Goal: Contribute content

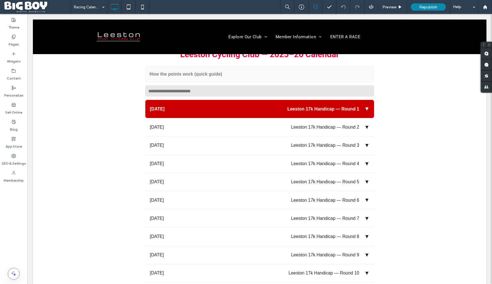
scroll to position [345, 0]
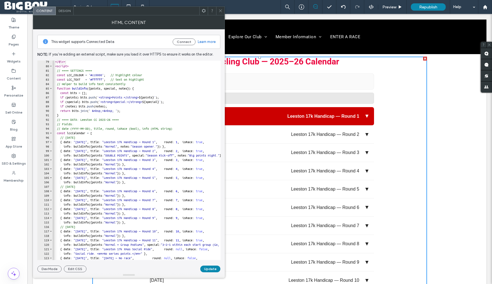
scroll to position [0, 0]
click at [136, 142] on div "</ div > < script > // ==== SETTINGS ==== const LCC_COLOUR = '#cc0000' ; // hig…" at bounding box center [237, 163] width 371 height 208
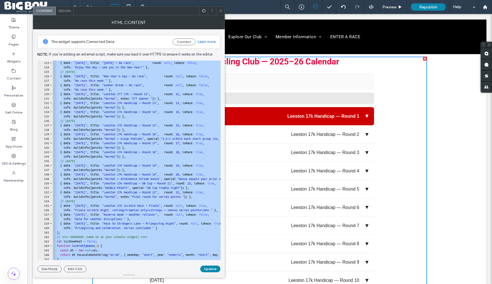
scroll to position [544, 0]
click at [135, 188] on div "{ date : "[DATE]" , title : "[DATE] — No race" , round : null , isRace : false …" at bounding box center [237, 164] width 371 height 208
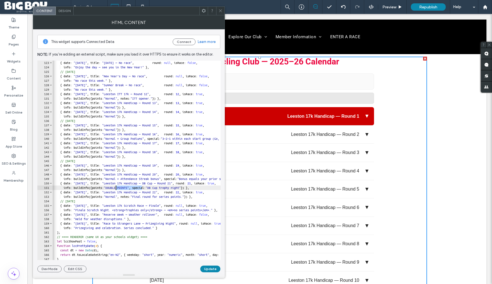
drag, startPoint x: 142, startPoint y: 186, endPoint x: 120, endPoint y: 185, distance: 22.0
click at [116, 188] on div "{ date : "[DATE]" , title : "[DATE] — No race" , round : null , isRace : false …" at bounding box center [237, 164] width 371 height 208
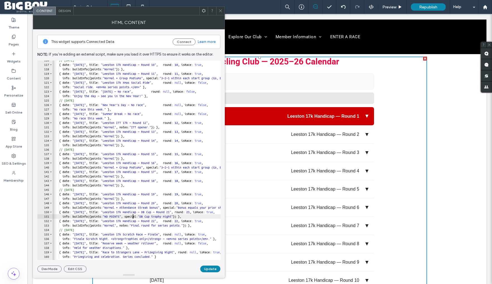
scroll to position [0, 1]
drag, startPoint x: 133, startPoint y: 168, endPoint x: 158, endPoint y: 167, distance: 25.1
click at [158, 167] on div "// [DATE] { date : "[DATE]" , title : "Leeston 17k Handicap — Round 10" , round…" at bounding box center [236, 162] width 371 height 208
click at [184, 168] on div "// [DATE] { date : "[DATE]" , title : "Leeston 17k Handicap — Round 10" , round…" at bounding box center [236, 162] width 371 height 208
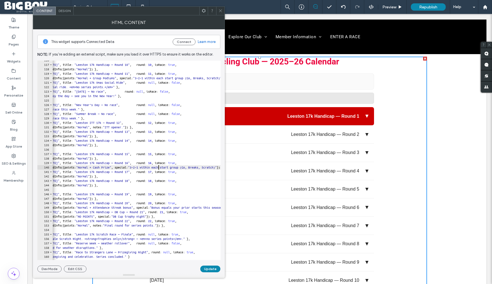
scroll to position [0, 28]
drag, startPoint x: 150, startPoint y: 167, endPoint x: 207, endPoint y: 167, distance: 56.8
click at [208, 167] on div "// [DATE] { date : "[DATE]" , title : "Leeston 17k Handicap — Round 10" , round…" at bounding box center [210, 162] width 371 height 208
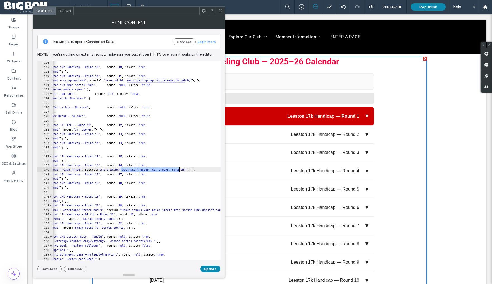
scroll to position [0, 56]
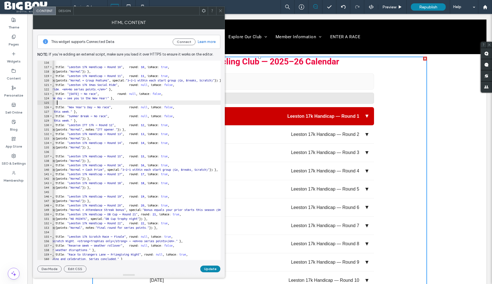
click at [136, 100] on div "// [DATE] { date : "[DATE]" , title : "Leeston 17k Handicap — Round 10" , round…" at bounding box center [203, 164] width 371 height 208
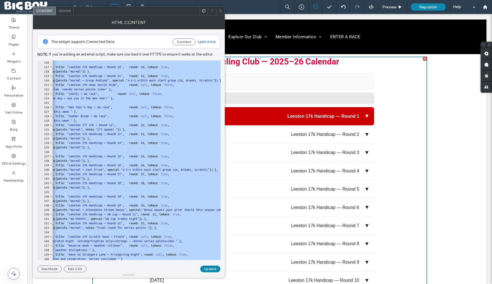
paste textarea "Cursor at row 252"
type textarea "*********"
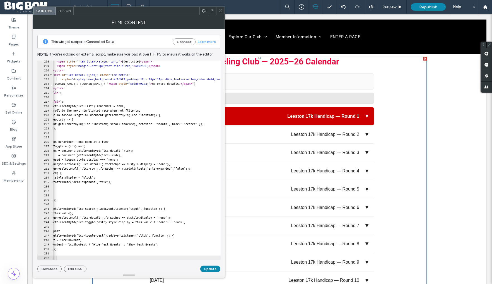
scroll to position [0, 17]
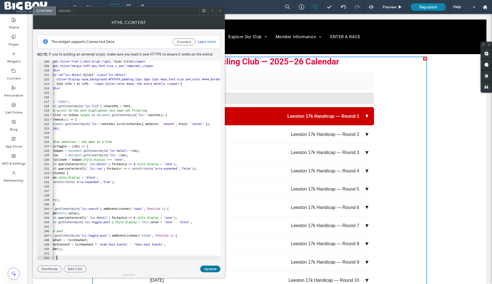
click at [210, 269] on button "Update" at bounding box center [210, 268] width 20 height 7
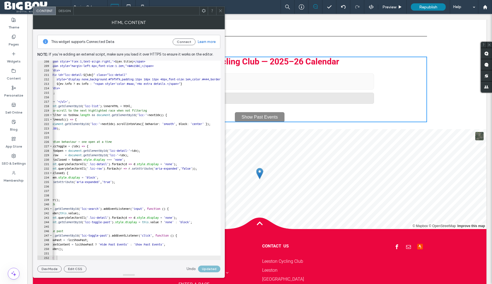
click at [220, 11] on use at bounding box center [220, 10] width 3 height 3
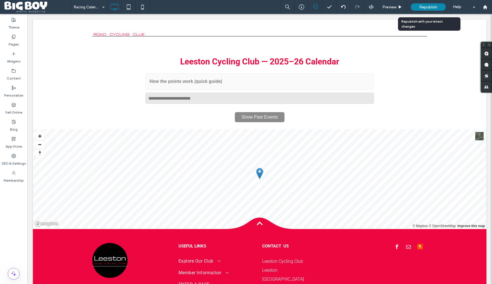
click at [426, 6] on span "Republish" at bounding box center [428, 7] width 18 height 5
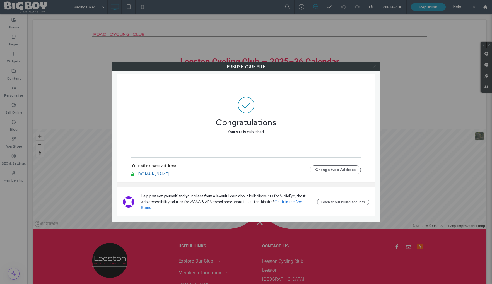
click at [375, 67] on icon at bounding box center [374, 67] width 4 height 4
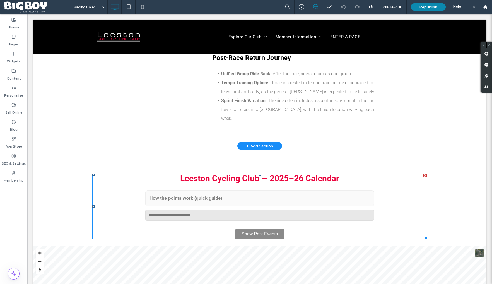
scroll to position [229, 0]
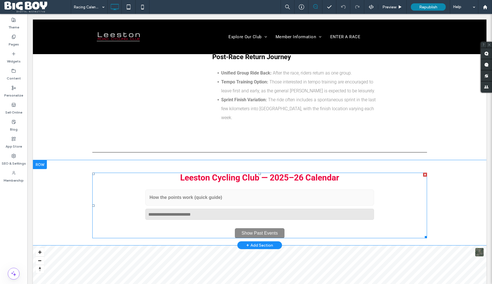
click at [254, 192] on span at bounding box center [259, 204] width 334 height 65
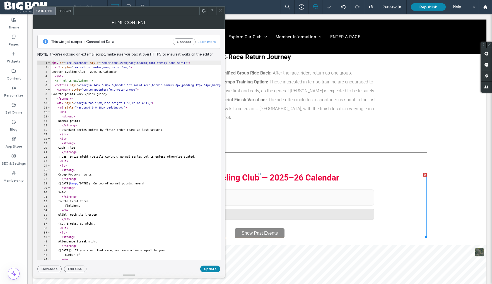
click at [125, 105] on div "< div id = "lcc-calendar" style = "max-width:820px;margin:auto;font-family:sans…" at bounding box center [235, 164] width 371 height 208
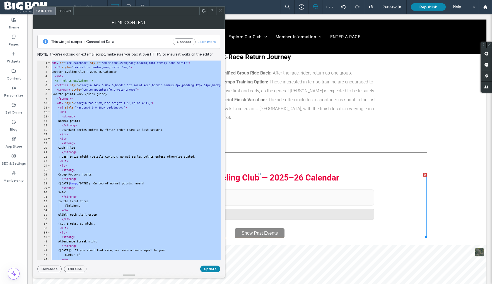
paste textarea "Cursor at row 252"
type textarea "*********"
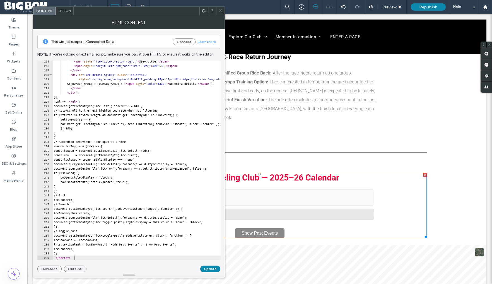
scroll to position [956, 0]
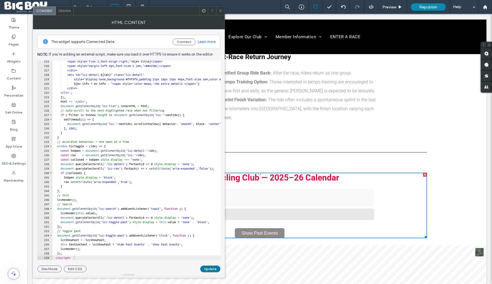
click at [213, 267] on button "Update" at bounding box center [210, 268] width 20 height 7
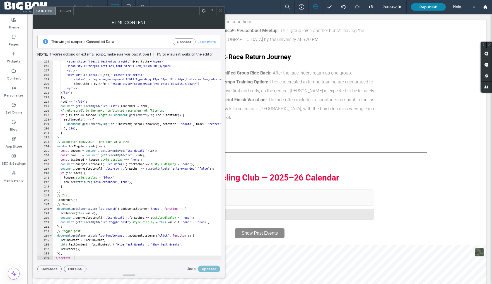
click at [221, 11] on icon at bounding box center [220, 11] width 4 height 4
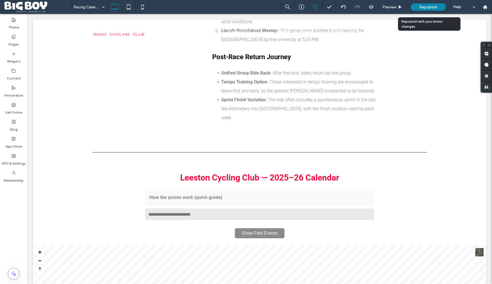
click at [429, 8] on span "Republish" at bounding box center [428, 7] width 18 height 5
